Goal: Find specific page/section: Find specific page/section

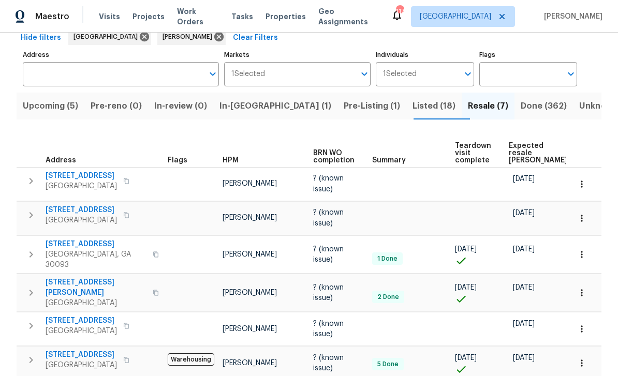
scroll to position [50, 0]
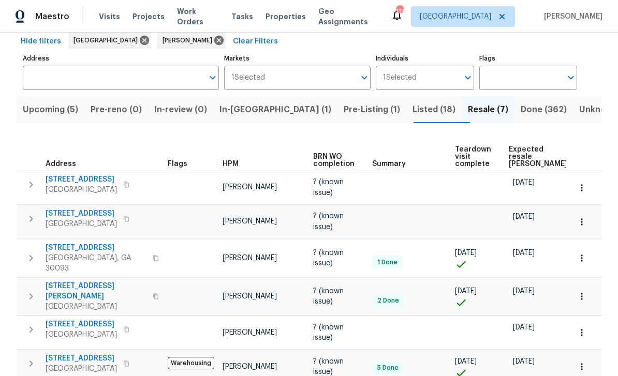
click at [413, 108] on span "Listed (18)" at bounding box center [434, 110] width 43 height 14
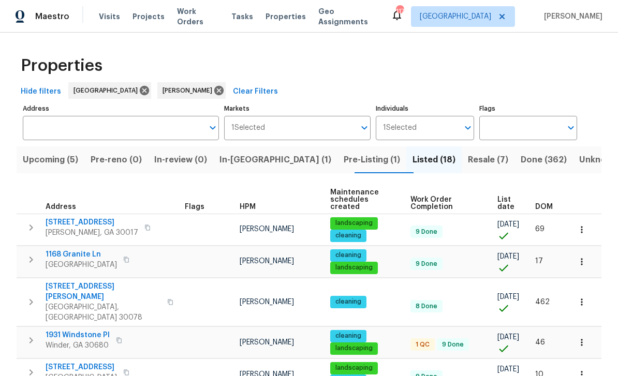
click at [74, 125] on input "Address" at bounding box center [113, 128] width 181 height 24
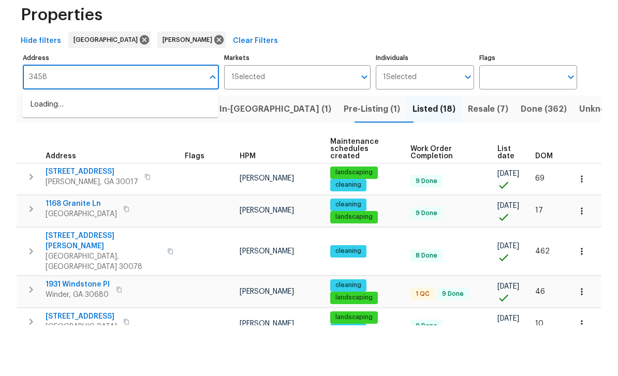
type input "3458"
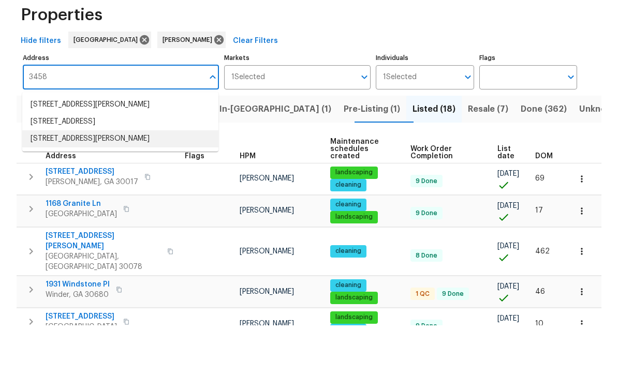
click at [166, 181] on li "[STREET_ADDRESS][PERSON_NAME]" at bounding box center [120, 189] width 196 height 17
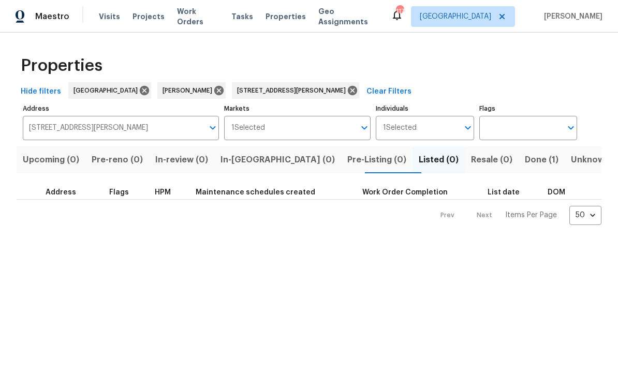
click at [431, 158] on span "Done (1)" at bounding box center [542, 160] width 34 height 14
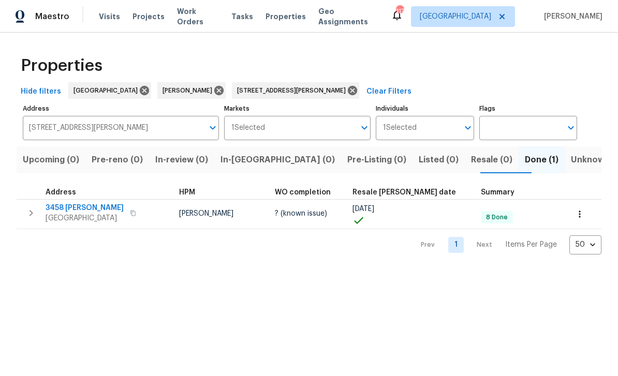
click at [61, 207] on span "3458 [PERSON_NAME]" at bounding box center [85, 208] width 78 height 10
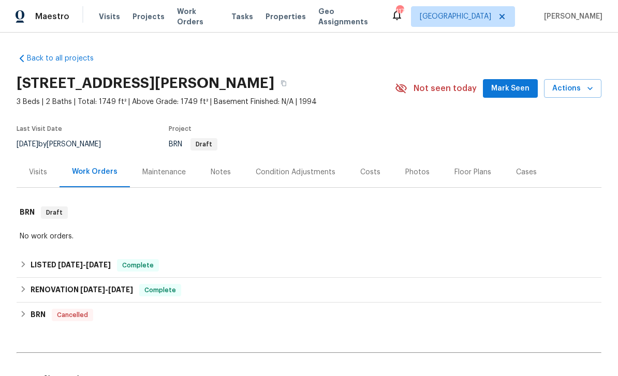
click at [518, 88] on span "Mark Seen" at bounding box center [510, 88] width 38 height 13
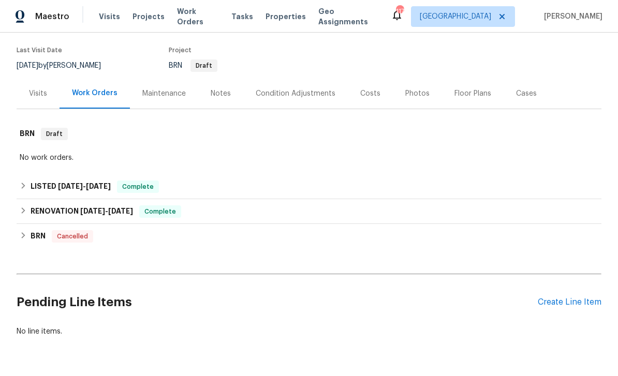
scroll to position [75, 0]
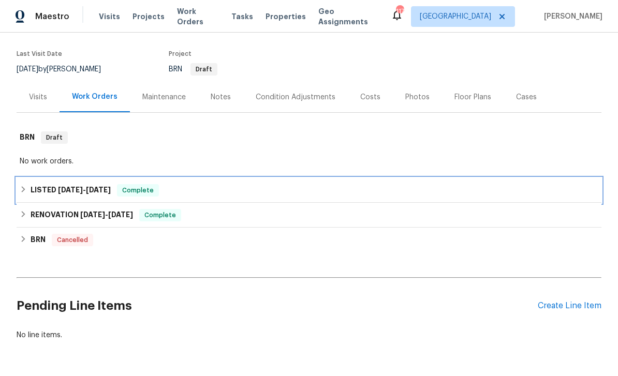
click at [25, 187] on icon at bounding box center [23, 189] width 7 height 7
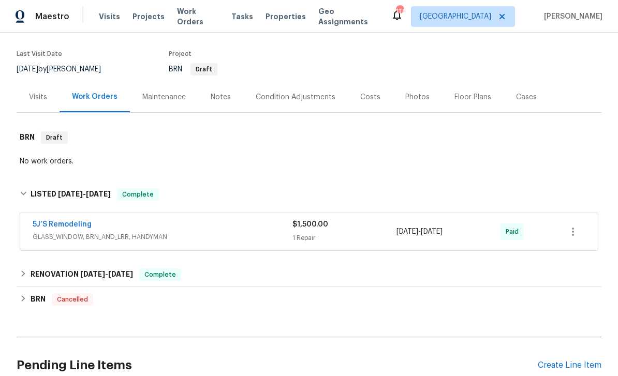
click at [93, 238] on span "GLASS_WINDOW, BRN_AND_LRR, HANDYMAN" at bounding box center [163, 237] width 260 height 10
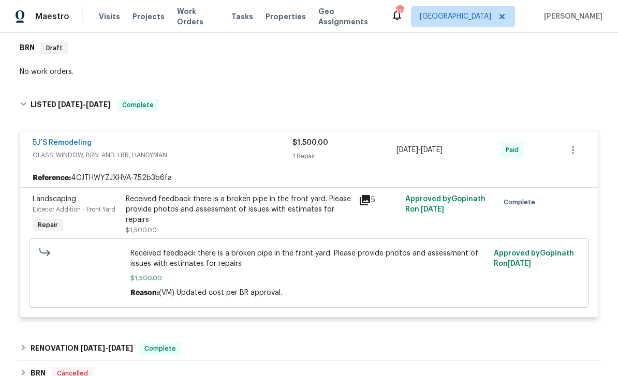
scroll to position [165, 0]
click at [366, 196] on icon at bounding box center [365, 200] width 10 height 10
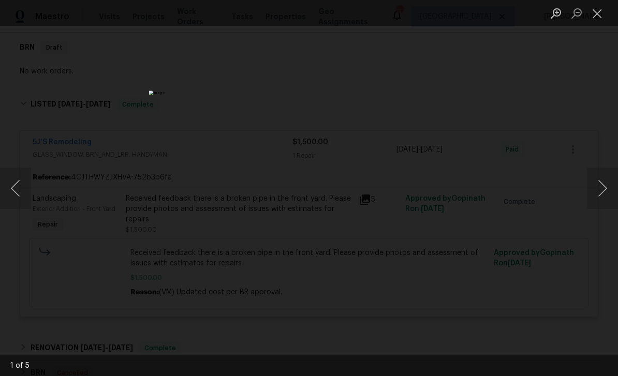
click at [598, 188] on button "Next image" at bounding box center [602, 188] width 31 height 41
click at [596, 185] on button "Next image" at bounding box center [602, 188] width 31 height 41
click at [596, 187] on button "Next image" at bounding box center [602, 188] width 31 height 41
click at [595, 188] on button "Next image" at bounding box center [602, 188] width 31 height 41
click at [602, 182] on button "Next image" at bounding box center [602, 188] width 31 height 41
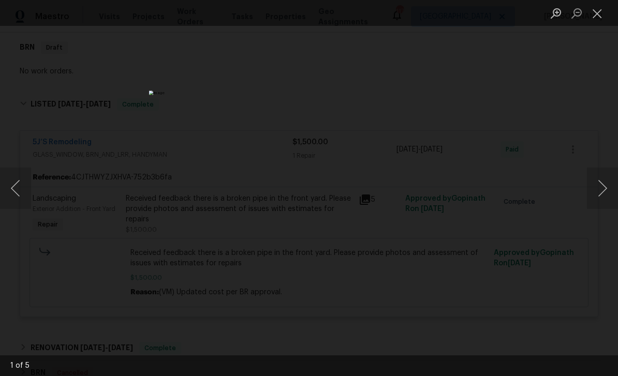
click at [595, 187] on button "Next image" at bounding box center [602, 188] width 31 height 41
click at [593, 190] on button "Next image" at bounding box center [602, 188] width 31 height 41
click at [590, 192] on button "Next image" at bounding box center [602, 188] width 31 height 41
